Goal: Use online tool/utility: Utilize a website feature to perform a specific function

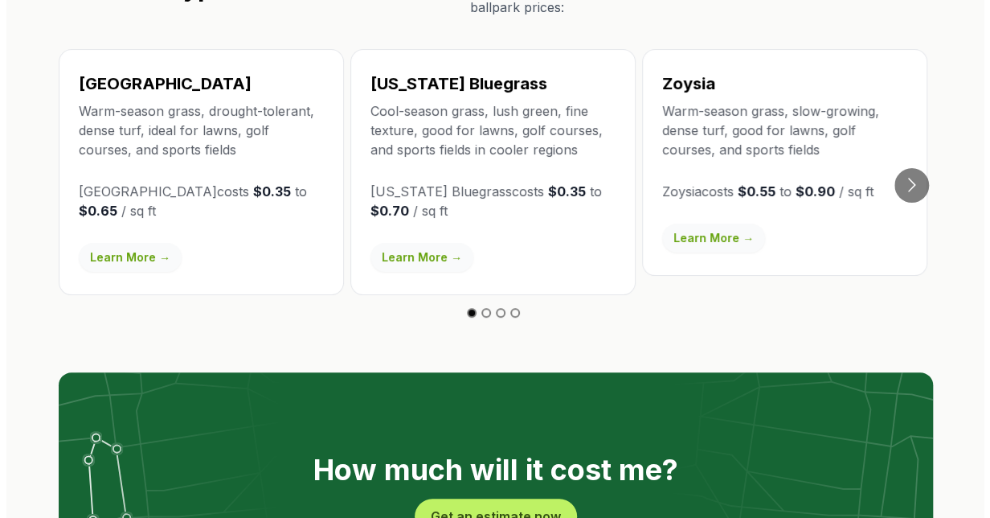
scroll to position [3215, 0]
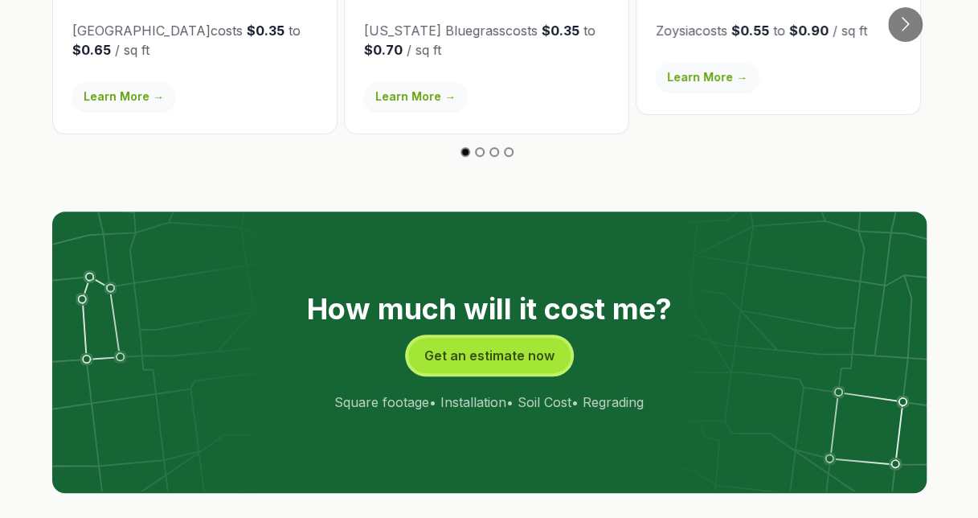
click at [500, 338] on button "Get an estimate now" at bounding box center [489, 355] width 162 height 35
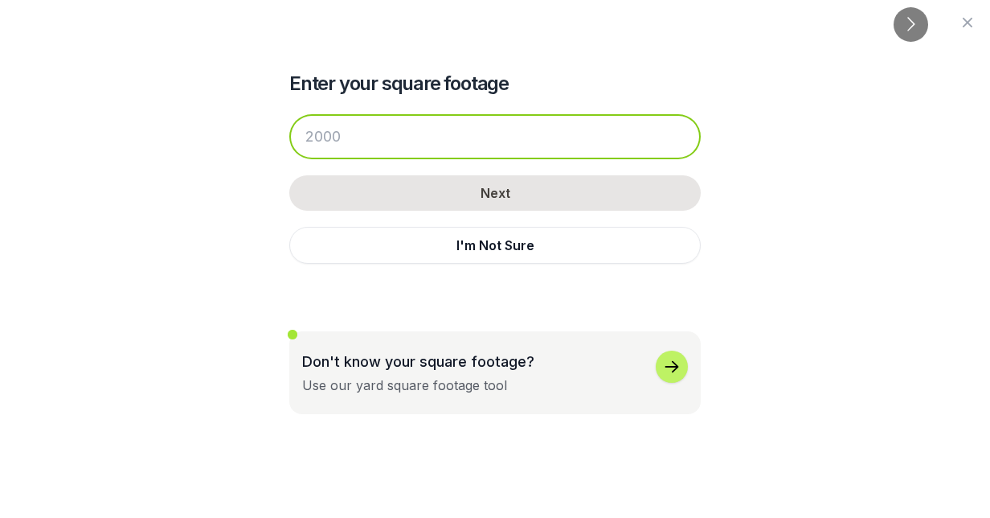
drag, startPoint x: 505, startPoint y: 135, endPoint x: 301, endPoint y: 140, distance: 204.2
click at [301, 140] on input "number" at bounding box center [495, 136] width 412 height 45
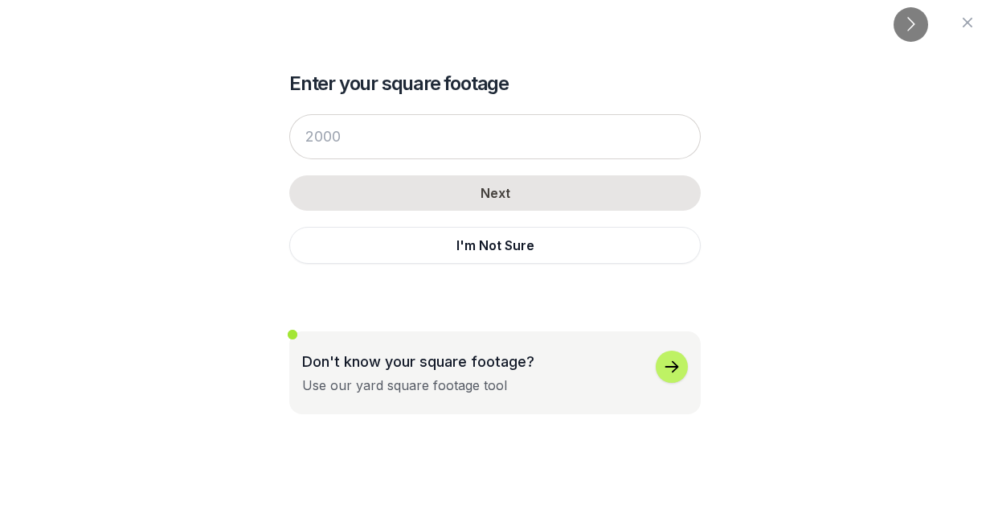
click at [466, 358] on p "Don't know your square footage?" at bounding box center [418, 361] width 232 height 22
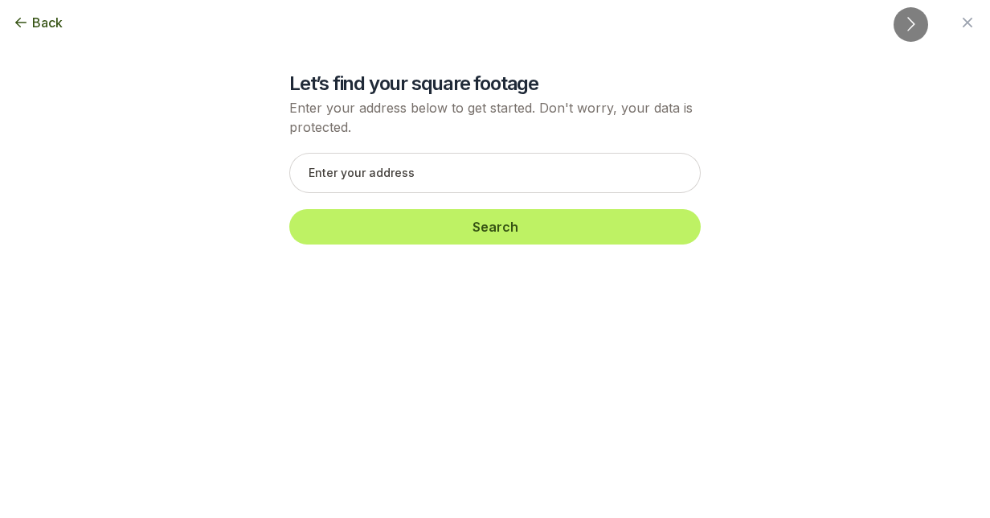
click at [23, 19] on icon "button" at bounding box center [21, 22] width 16 height 16
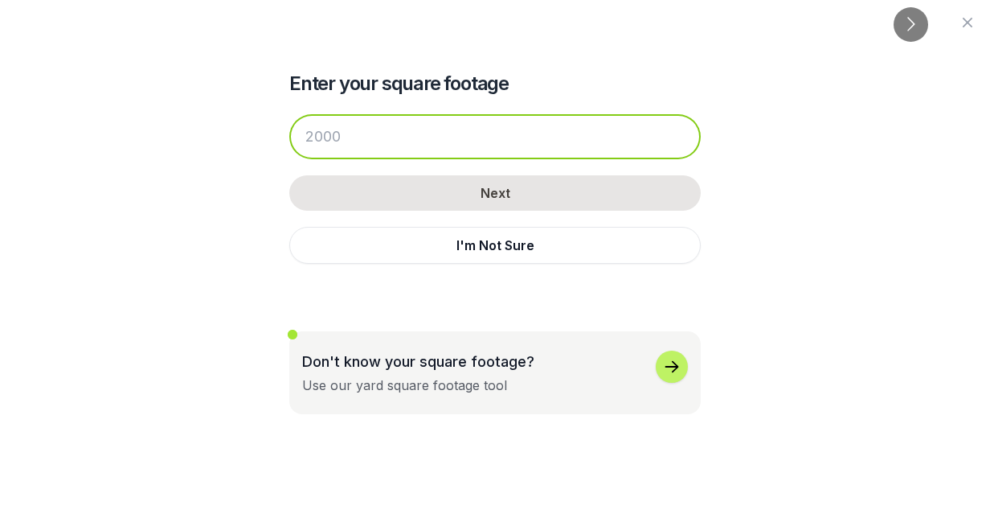
click at [369, 137] on input "number" at bounding box center [495, 136] width 412 height 45
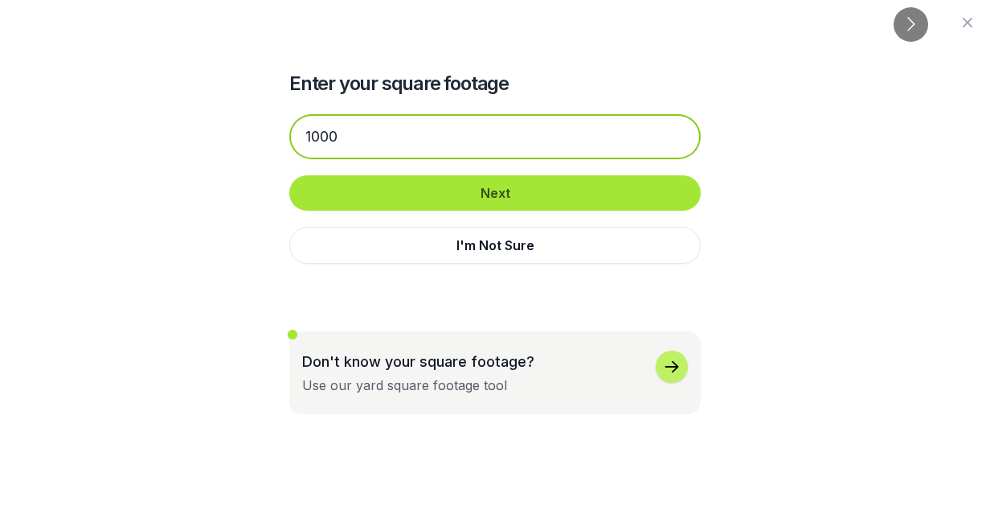
type input "1000"
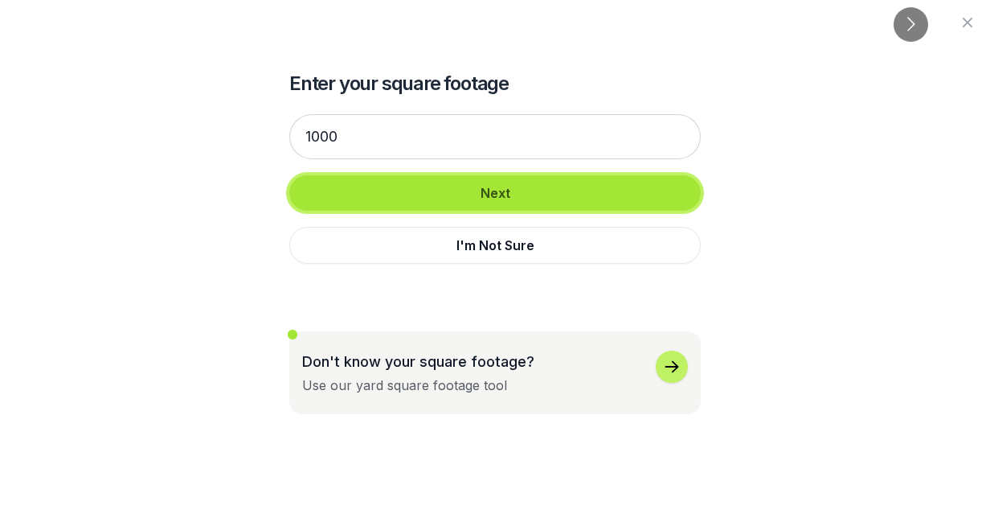
click at [527, 188] on button "Next" at bounding box center [495, 192] width 412 height 35
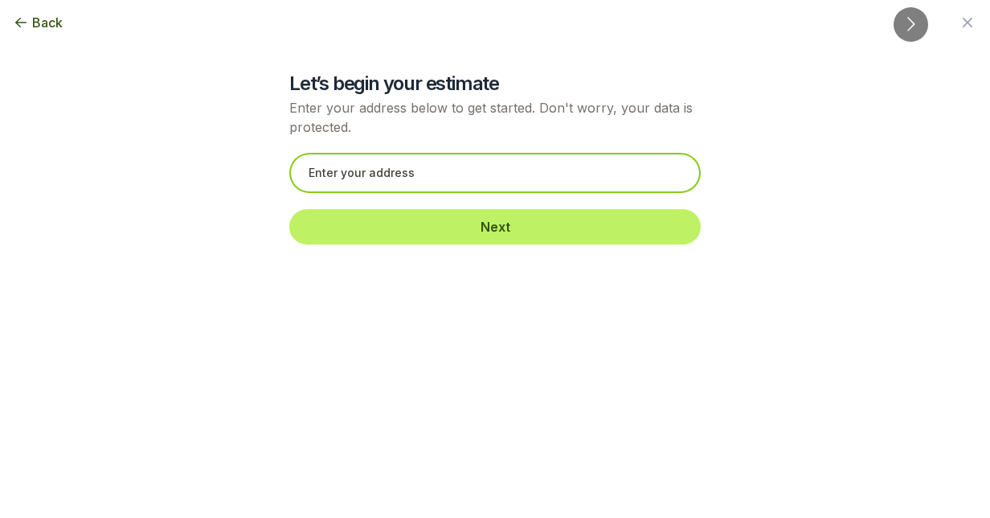
click at [509, 175] on input "text" at bounding box center [495, 173] width 412 height 40
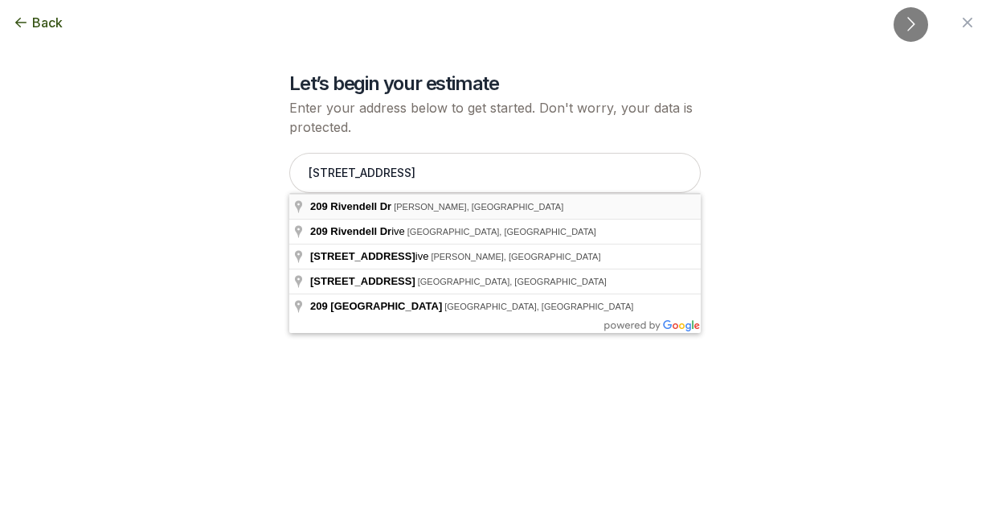
type input "[STREET_ADDRESS][PERSON_NAME]"
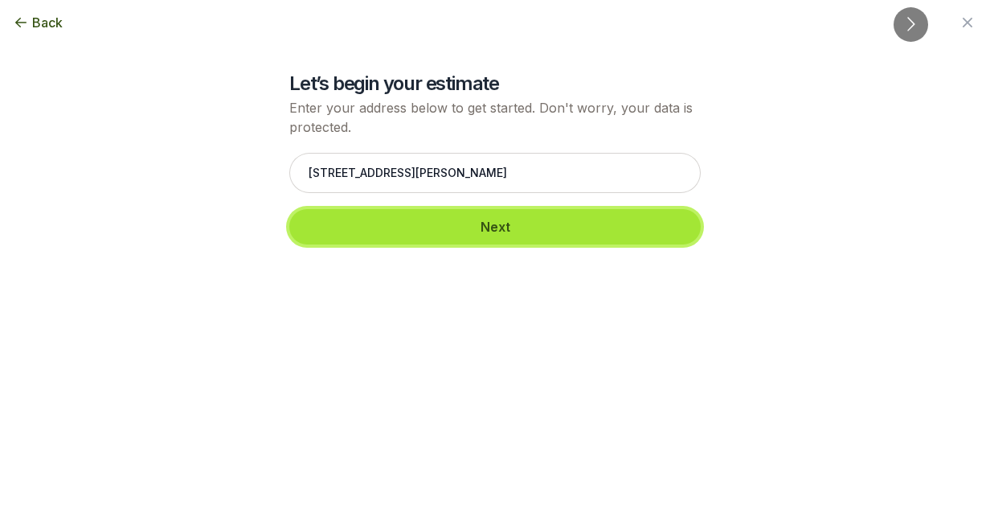
click at [596, 227] on button "Next" at bounding box center [495, 226] width 412 height 35
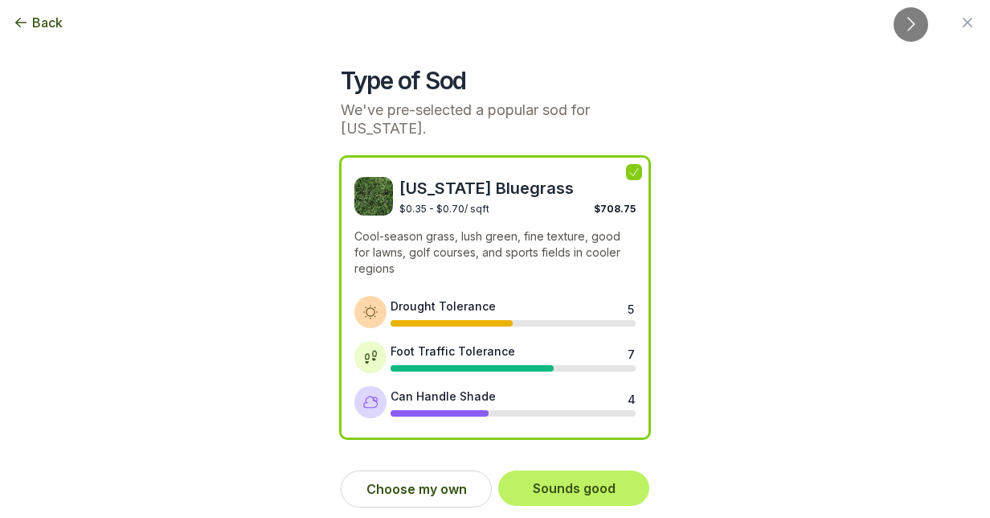
scroll to position [6, 0]
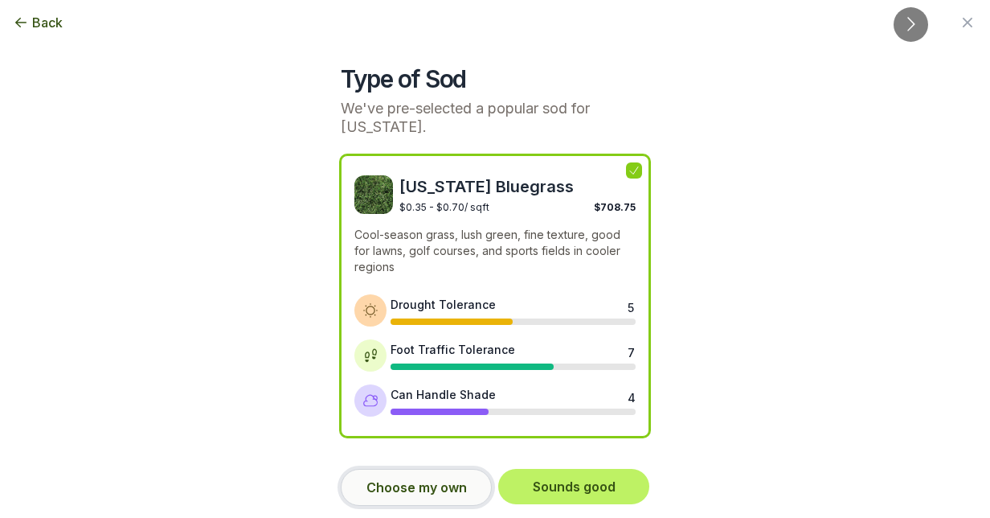
click at [401, 484] on button "Choose my own" at bounding box center [416, 487] width 151 height 37
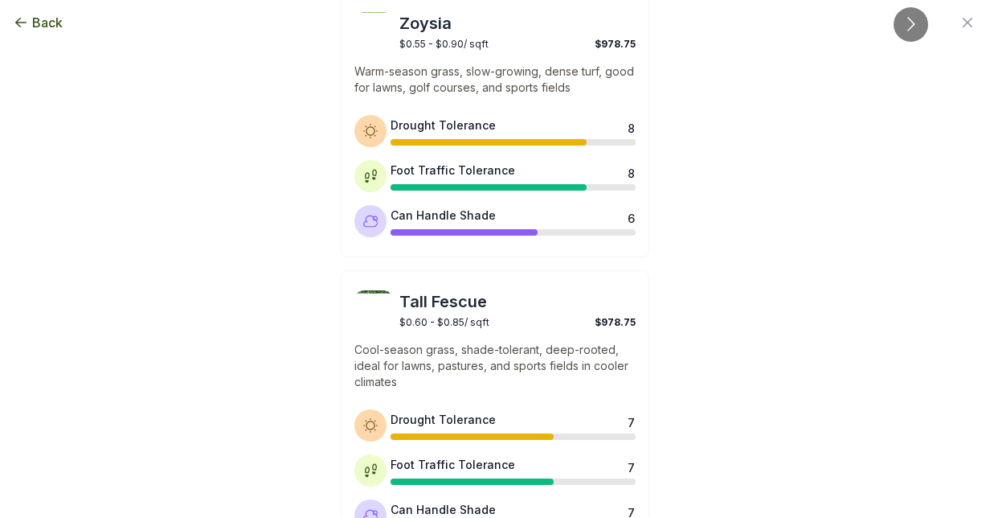
scroll to position [687, 0]
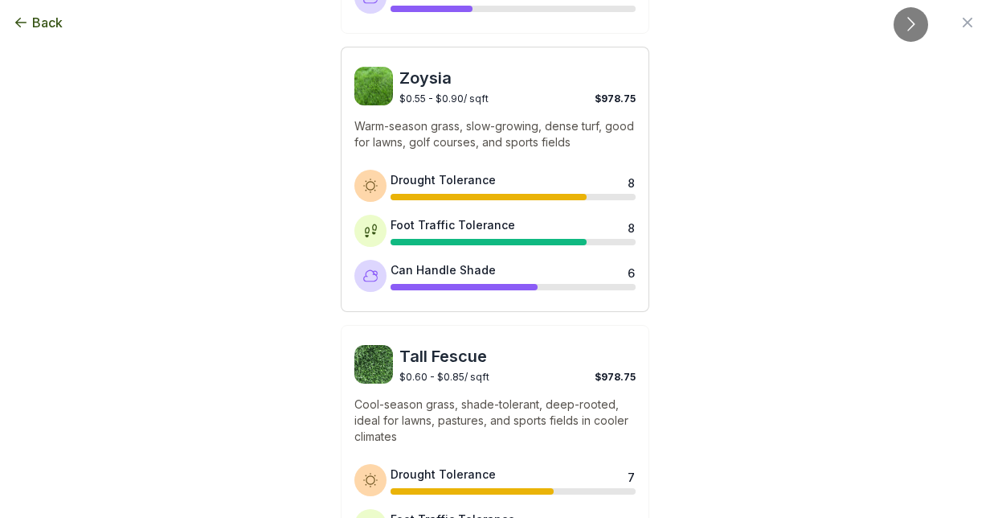
click at [437, 94] on span "$0.55 - $0.90 / sqft" at bounding box center [443, 98] width 89 height 12
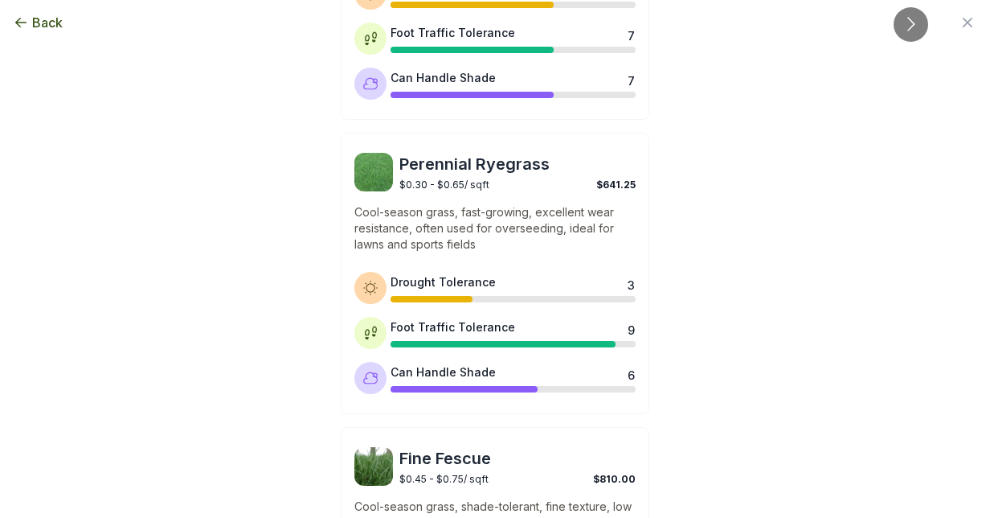
scroll to position [1441, 0]
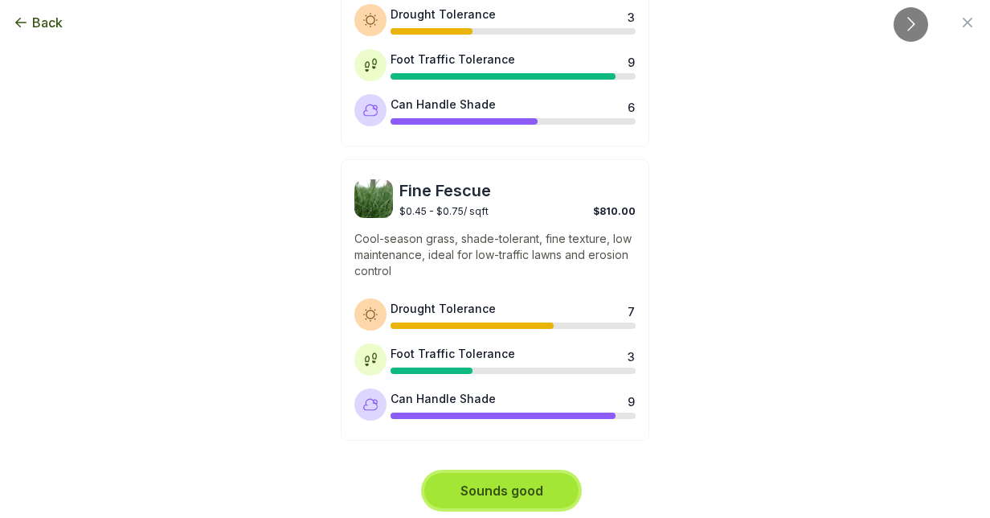
click at [518, 485] on button "Sounds good" at bounding box center [501, 490] width 154 height 35
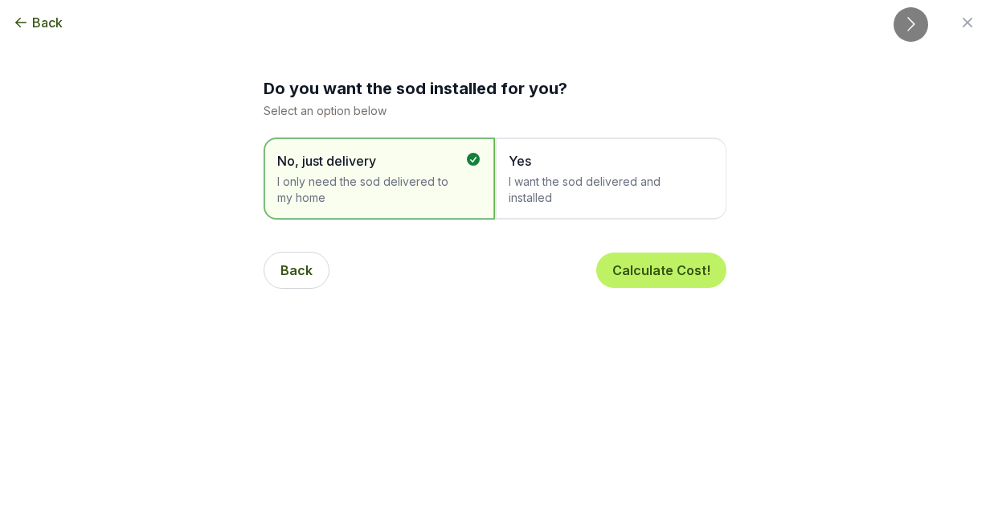
click at [577, 183] on span "I want the sod delivered and installed" at bounding box center [603, 190] width 188 height 32
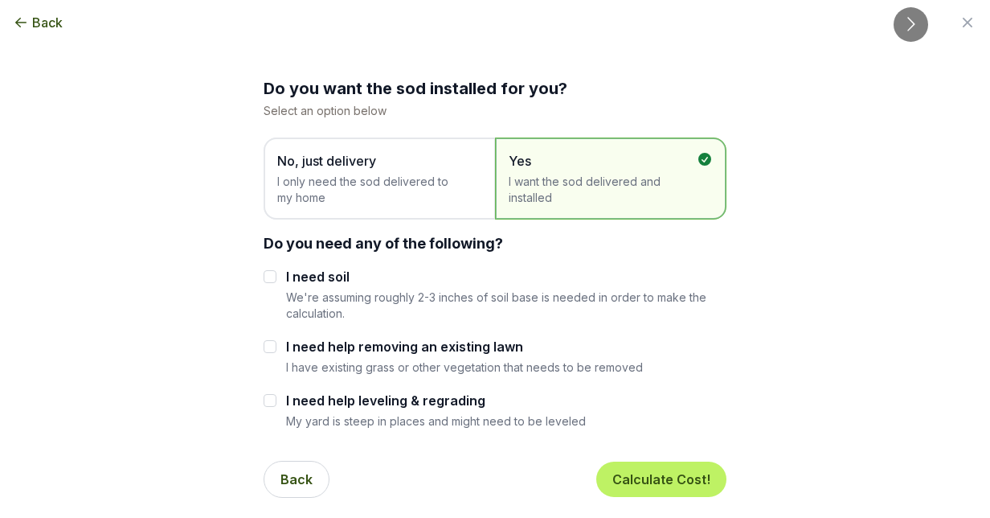
click at [324, 284] on label "I need soil" at bounding box center [506, 276] width 440 height 19
click at [276, 283] on input "I need soil" at bounding box center [270, 276] width 13 height 13
checkbox input "true"
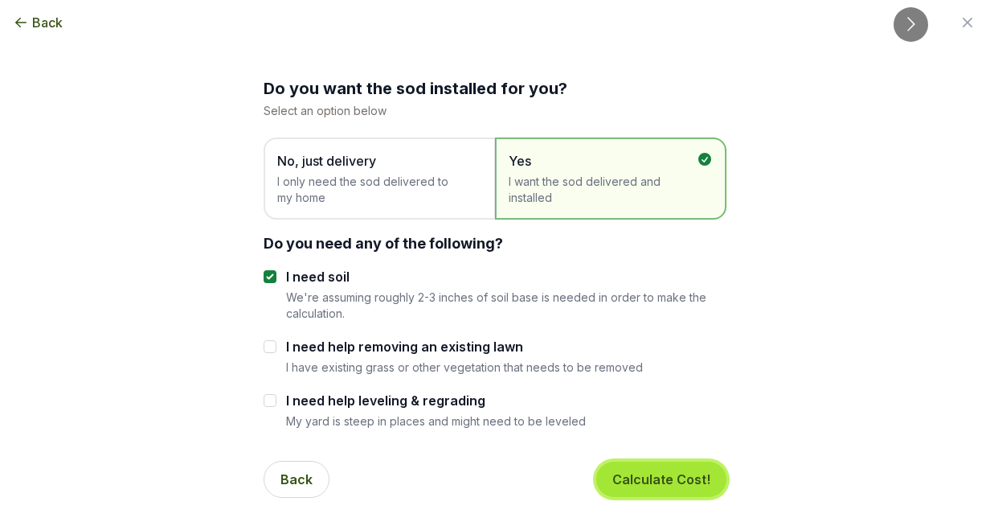
click at [653, 473] on button "Calculate Cost!" at bounding box center [661, 478] width 130 height 35
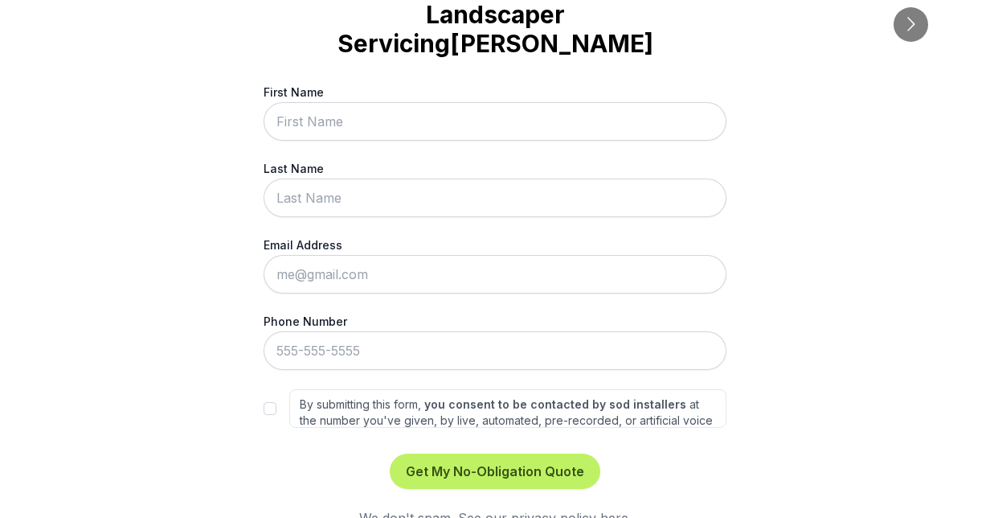
scroll to position [32, 0]
